Goal: Find specific page/section: Find specific page/section

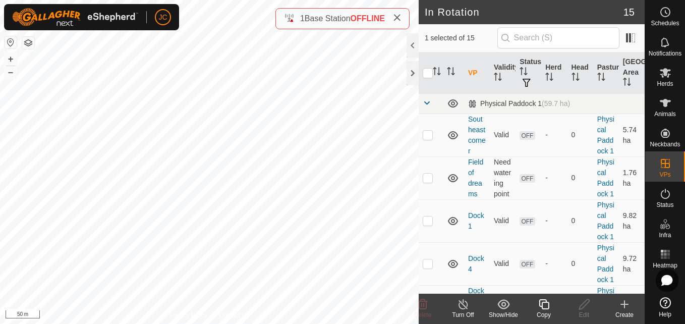
checkbox input "true"
checkbox input "false"
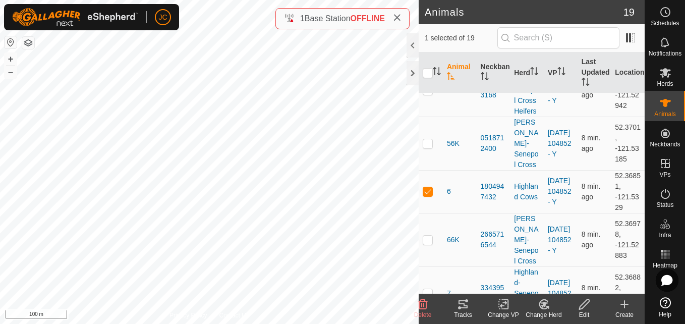
scroll to position [516, 0]
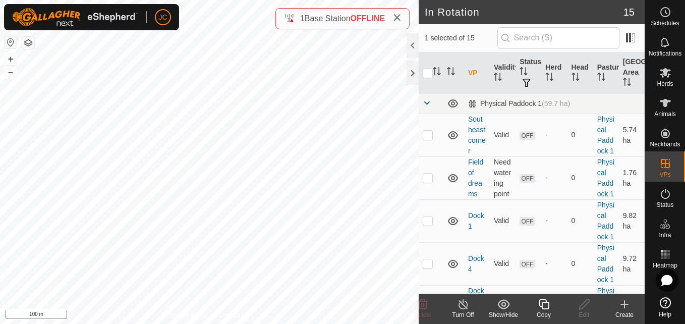
checkbox input "true"
checkbox input "false"
